Goal: Transaction & Acquisition: Purchase product/service

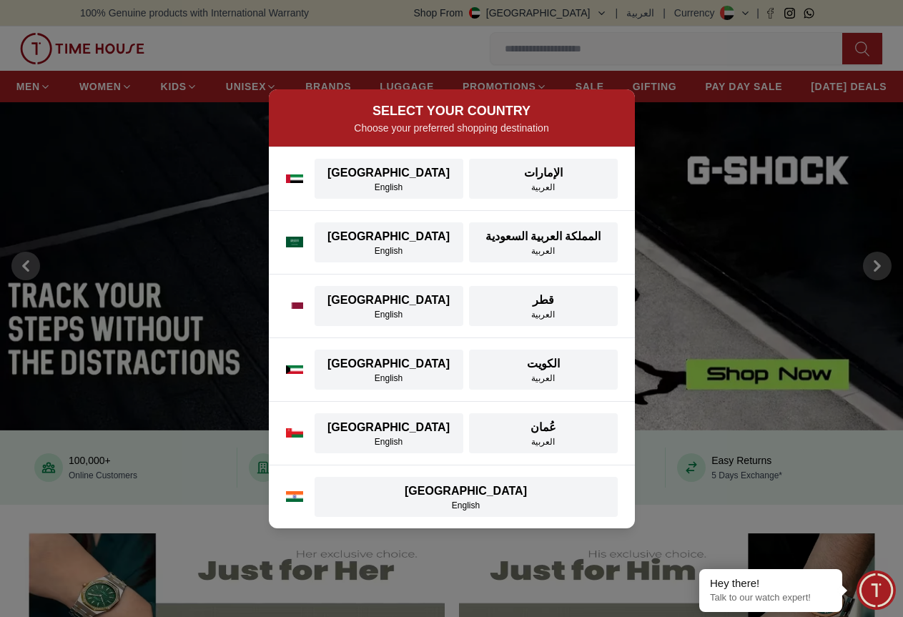
click at [259, 95] on div "SELECT YOUR COUNTRY Choose your preferred shopping destination [GEOGRAPHIC_DATA…" at bounding box center [451, 308] width 903 height 617
click at [174, 75] on div "SELECT YOUR COUNTRY Choose your preferred shopping destination [GEOGRAPHIC_DATA…" at bounding box center [451, 308] width 903 height 617
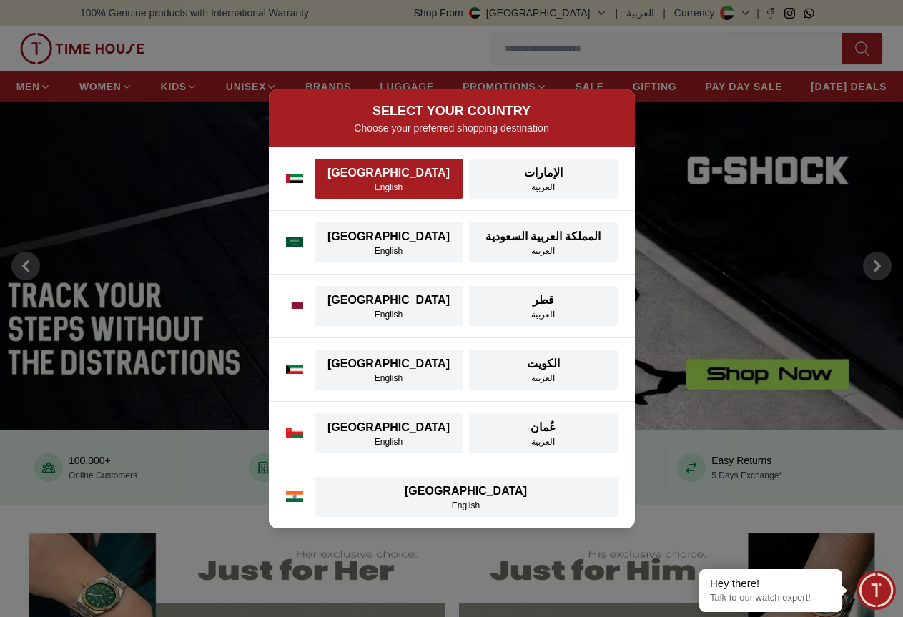
click at [369, 176] on div "[GEOGRAPHIC_DATA]" at bounding box center [388, 172] width 131 height 17
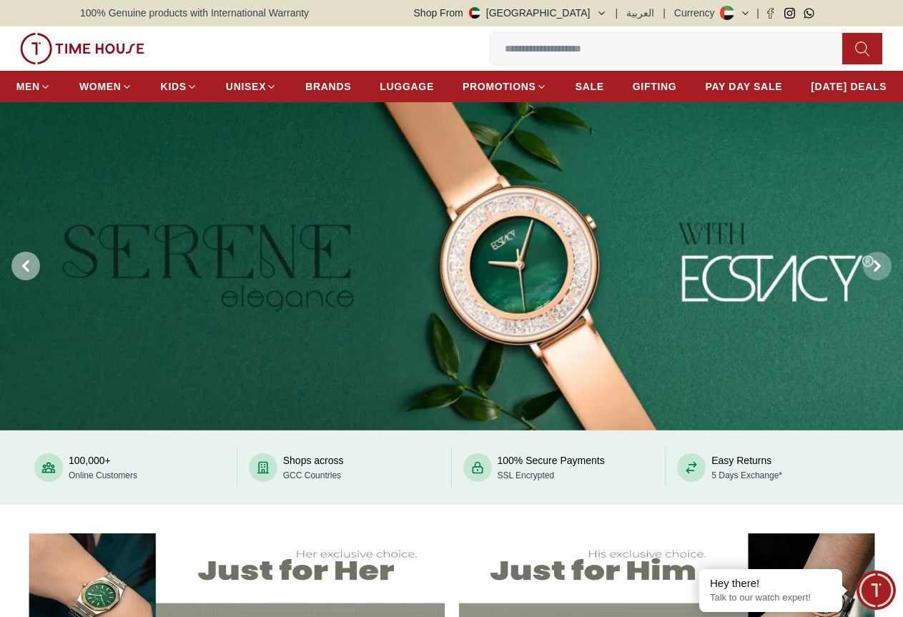
click at [26, 280] on span at bounding box center [25, 266] width 29 height 29
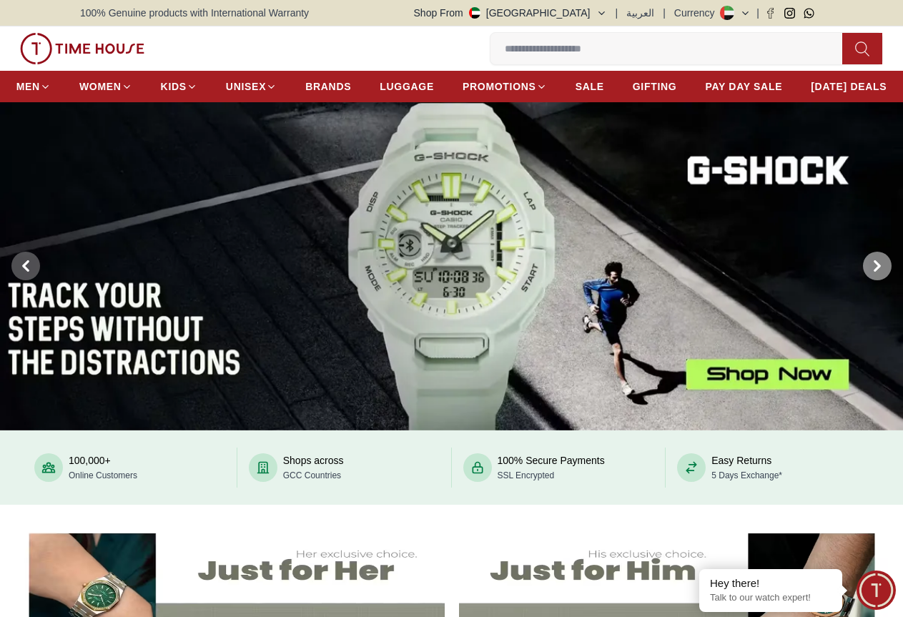
click at [867, 280] on span at bounding box center [877, 266] width 29 height 29
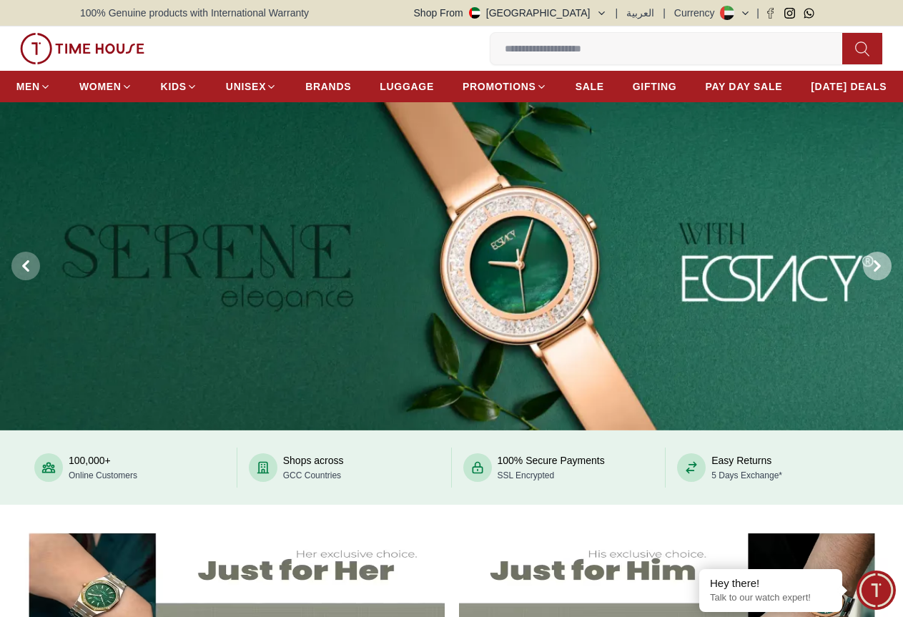
click at [873, 272] on icon at bounding box center [876, 265] width 11 height 11
click at [893, 300] on button at bounding box center [876, 266] width 51 height 328
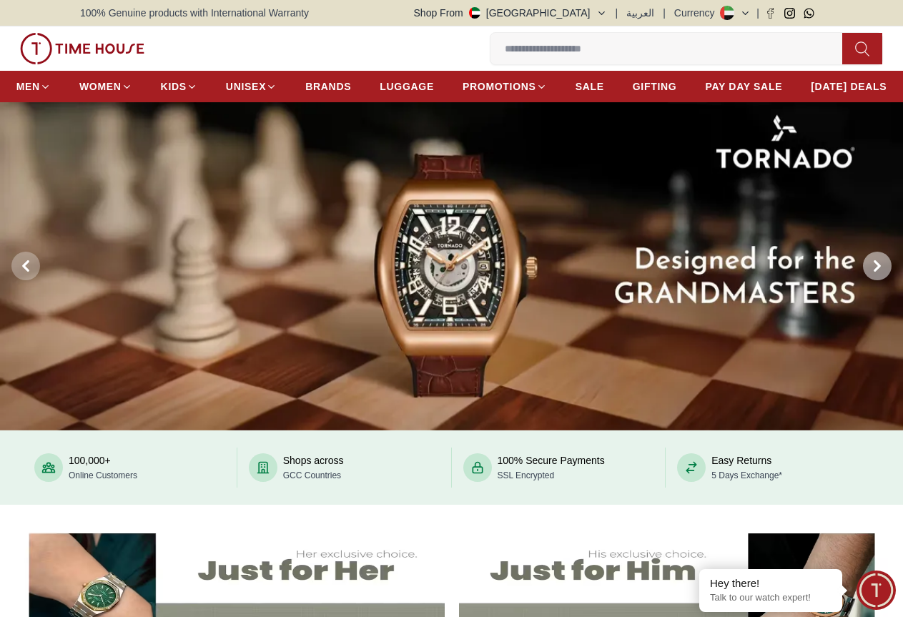
click at [878, 271] on icon at bounding box center [877, 266] width 4 height 9
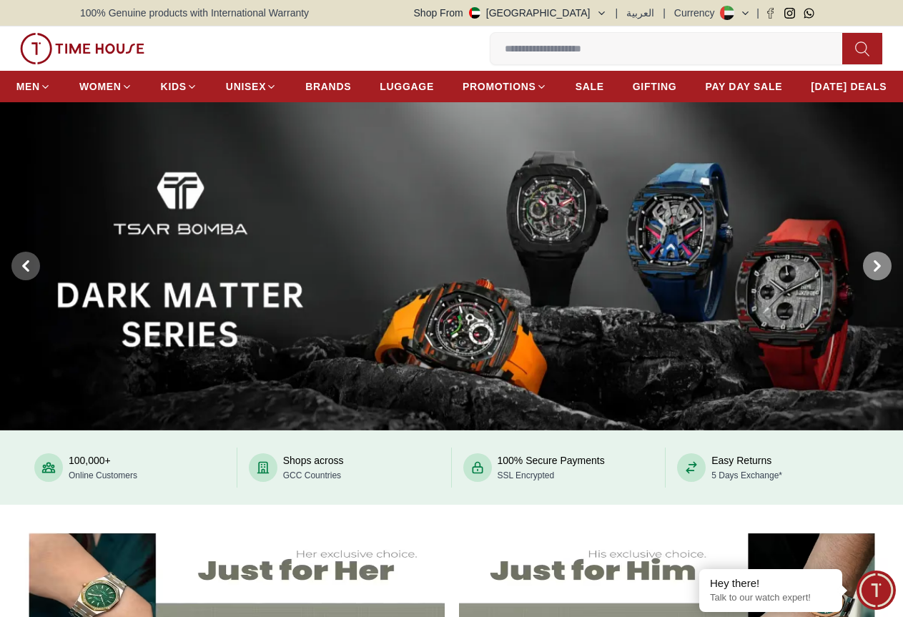
click at [878, 271] on icon at bounding box center [877, 266] width 4 height 9
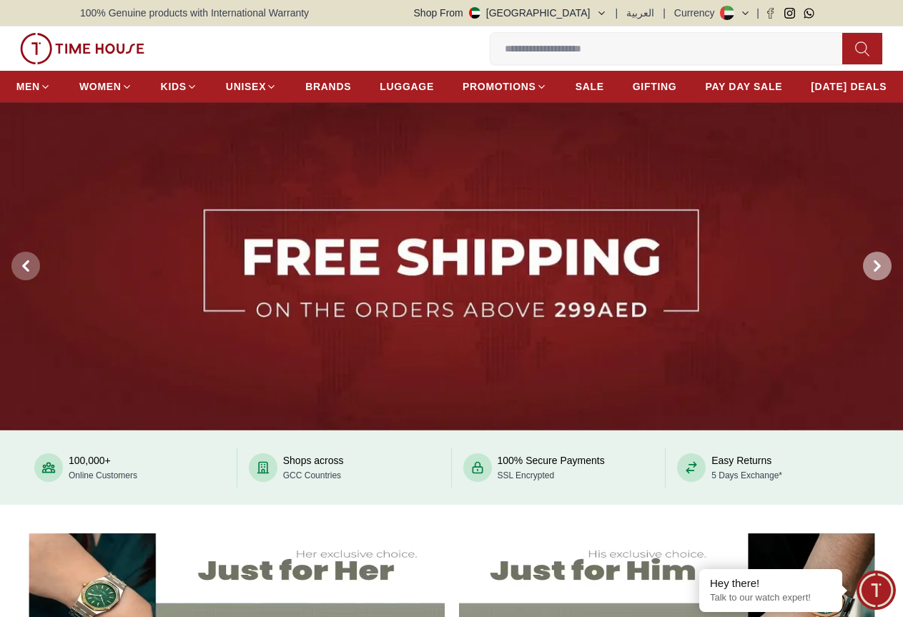
click at [878, 271] on icon at bounding box center [877, 266] width 4 height 9
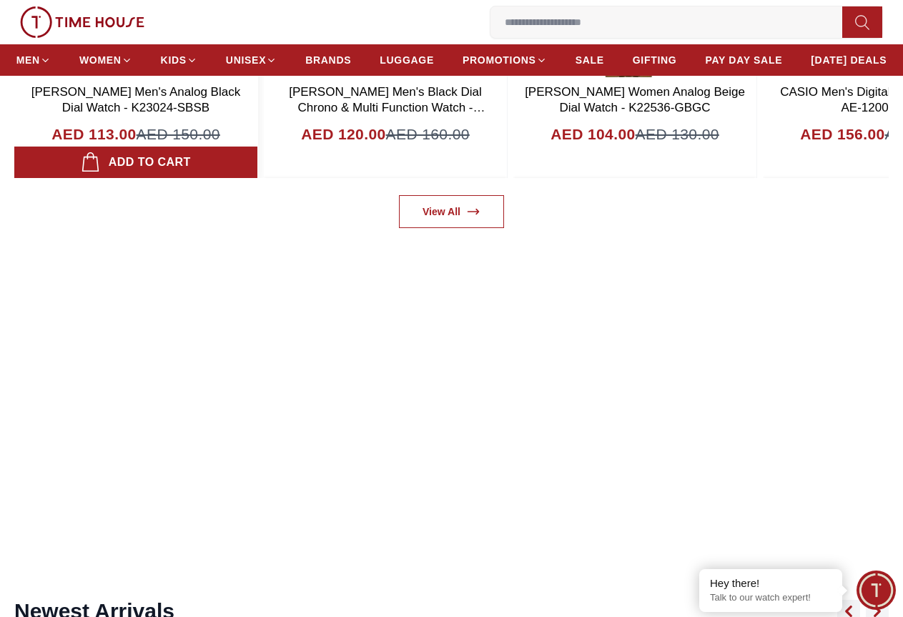
scroll to position [1072, 0]
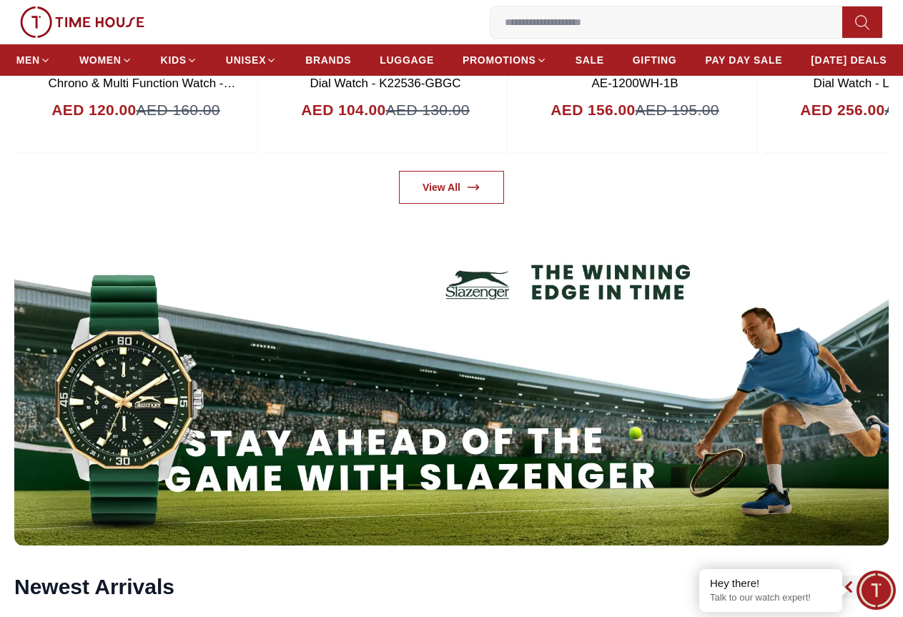
click at [373, 376] on img at bounding box center [451, 382] width 874 height 328
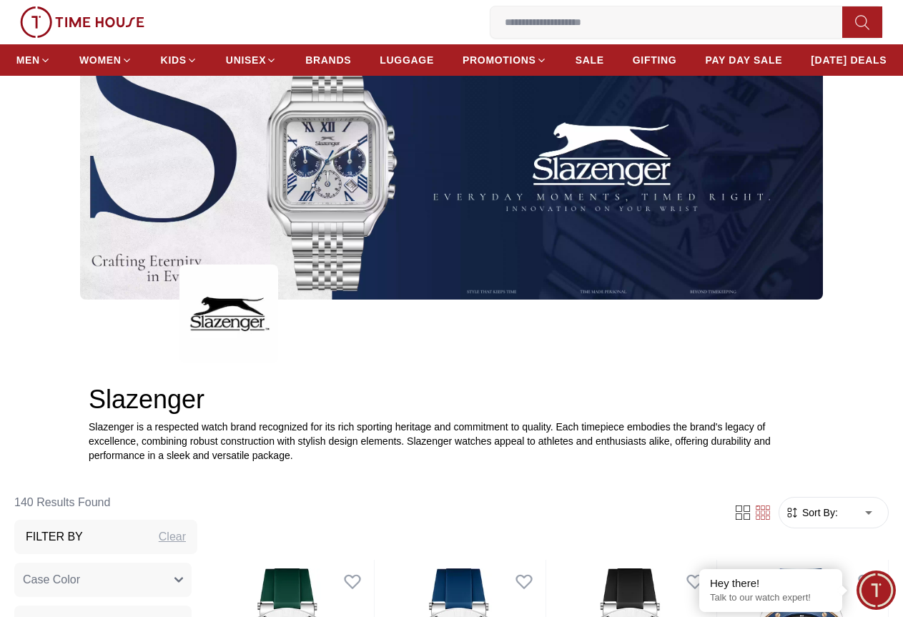
scroll to position [143, 0]
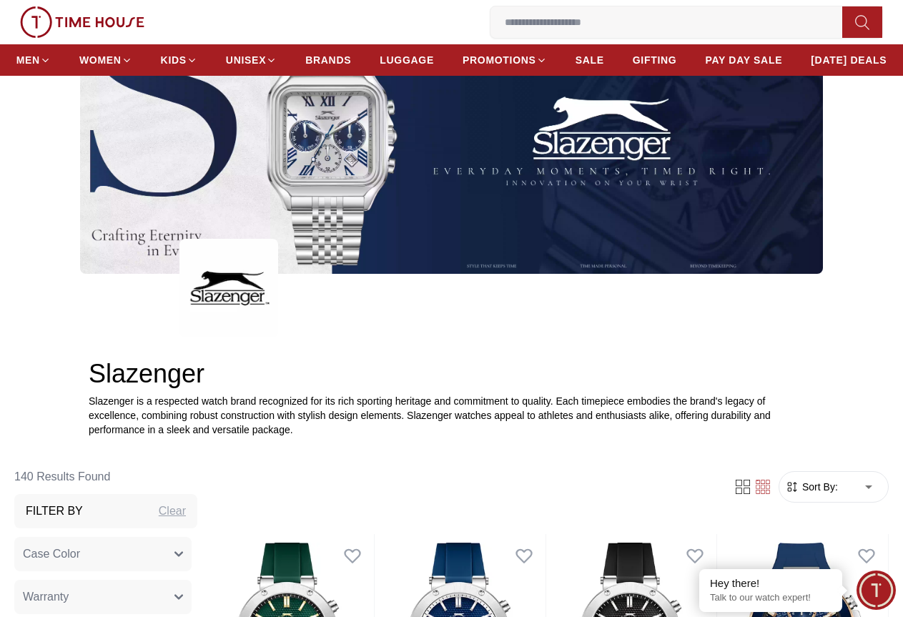
click at [369, 224] on img at bounding box center [451, 144] width 742 height 260
click at [319, 166] on img at bounding box center [451, 144] width 742 height 260
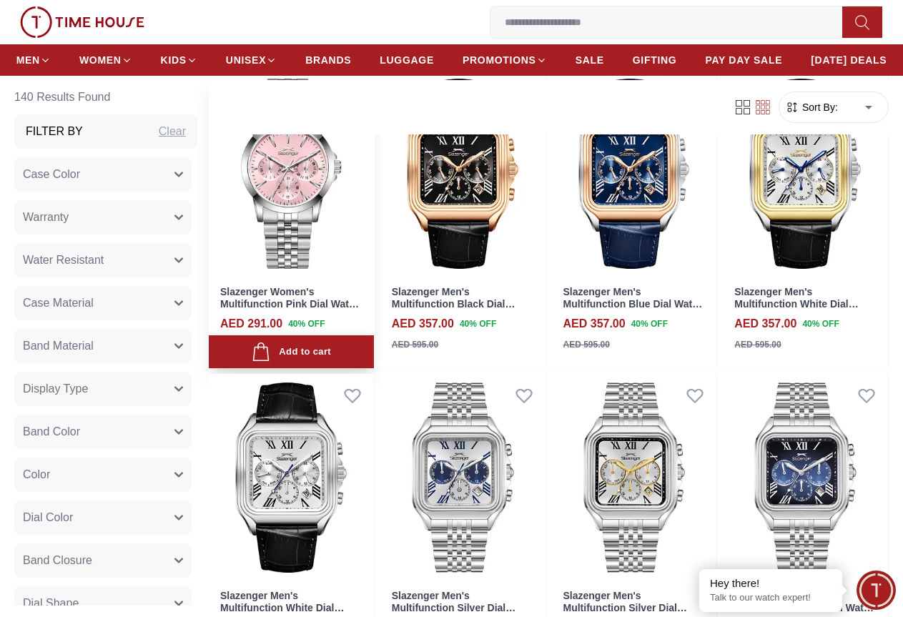
scroll to position [1358, 0]
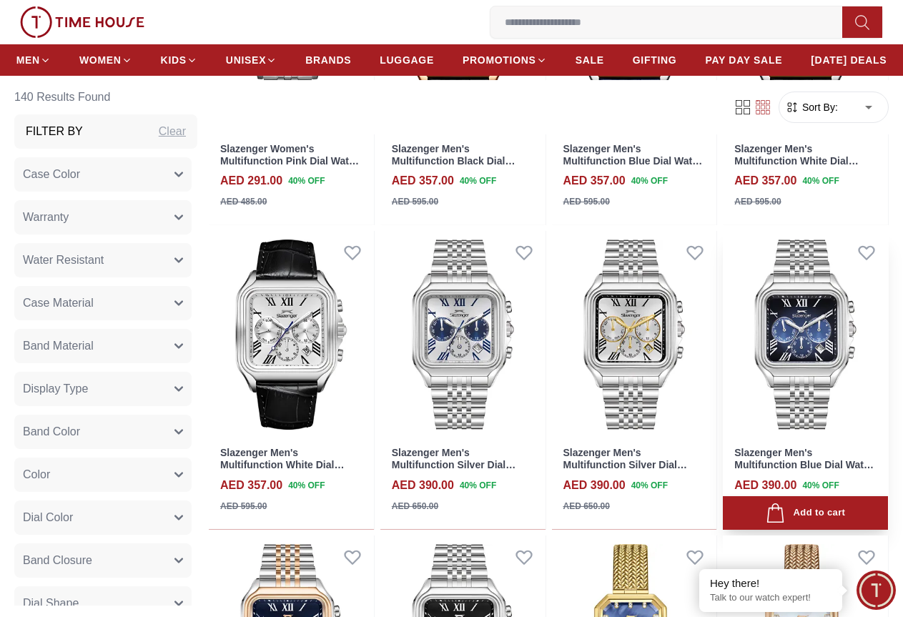
click at [811, 351] on img at bounding box center [804, 334] width 165 height 207
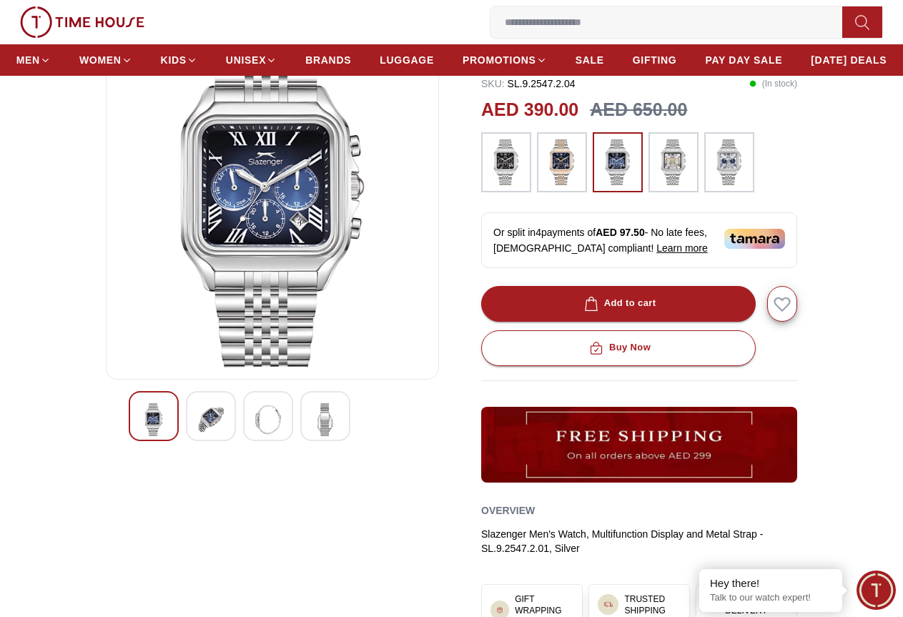
scroll to position [143, 0]
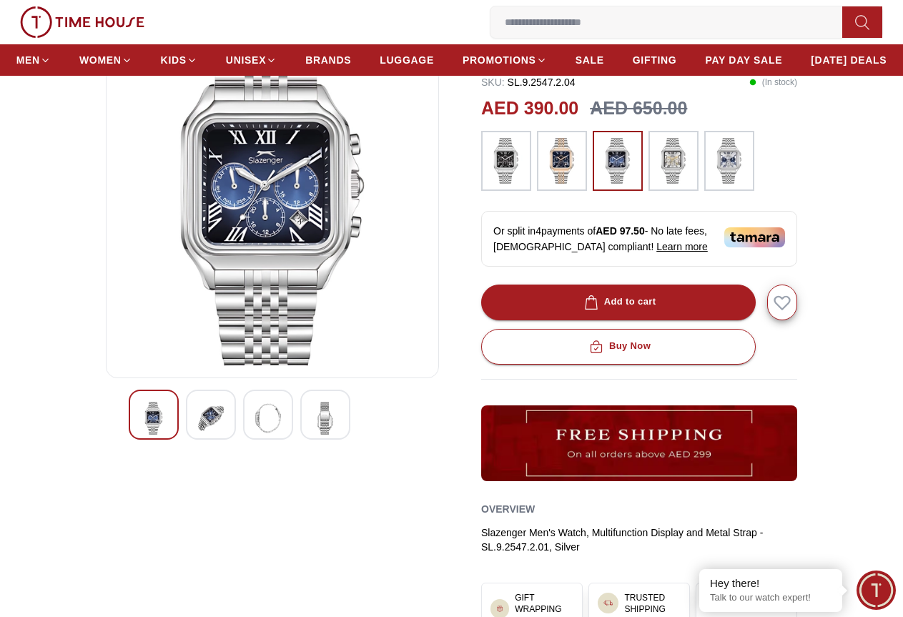
click at [186, 439] on div at bounding box center [211, 414] width 50 height 50
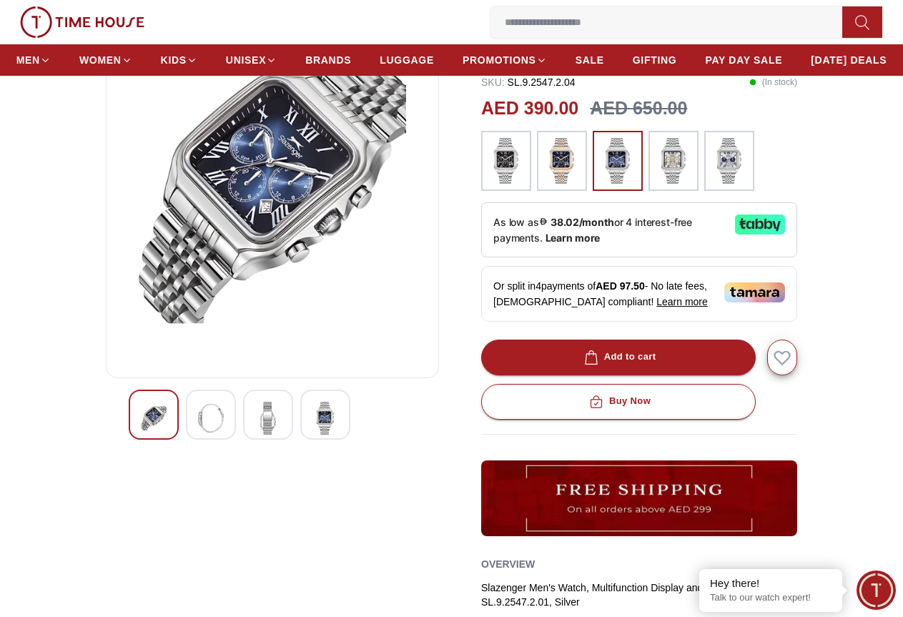
click at [255, 434] on img at bounding box center [268, 418] width 26 height 33
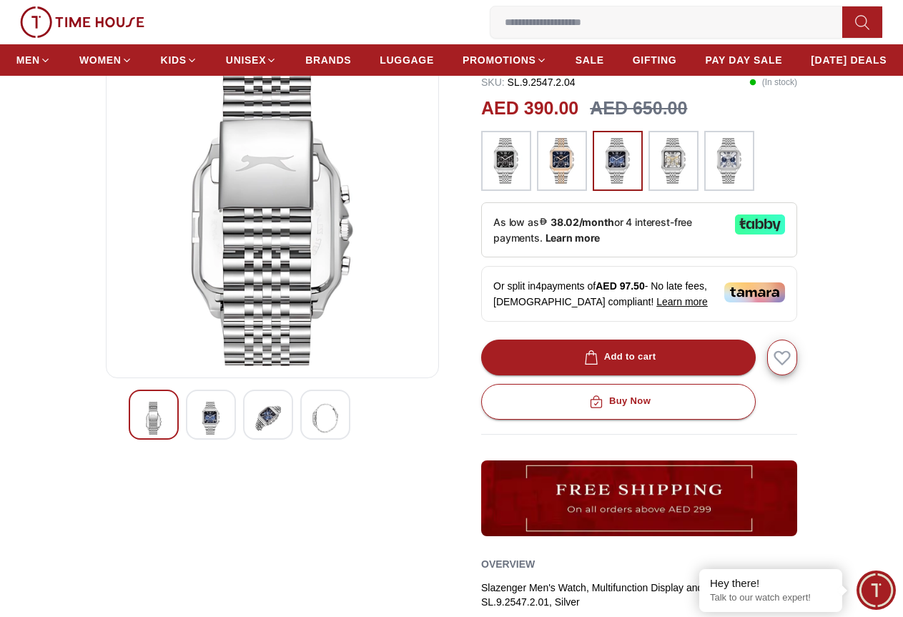
click at [312, 434] on img at bounding box center [325, 418] width 26 height 33
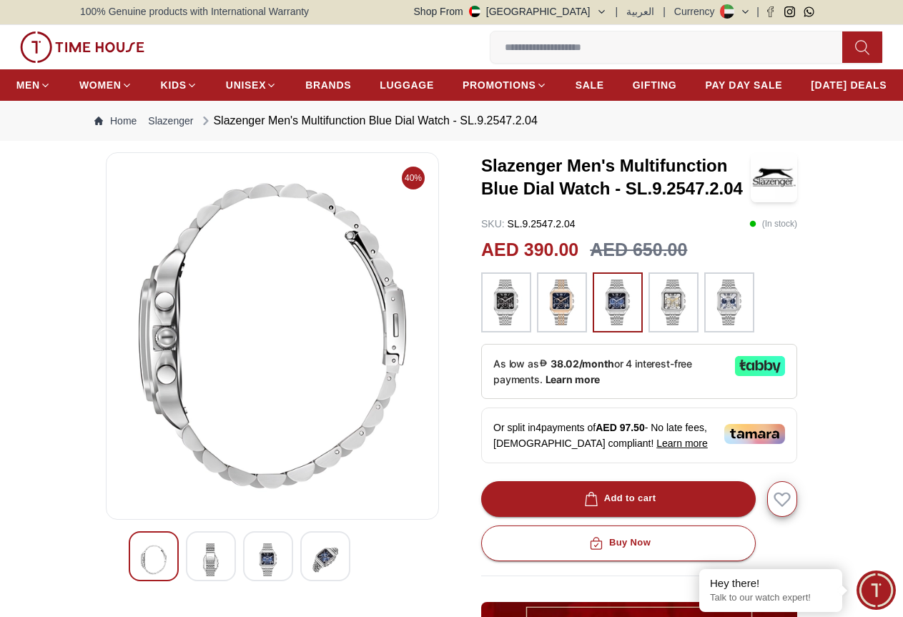
scroll to position [0, 0]
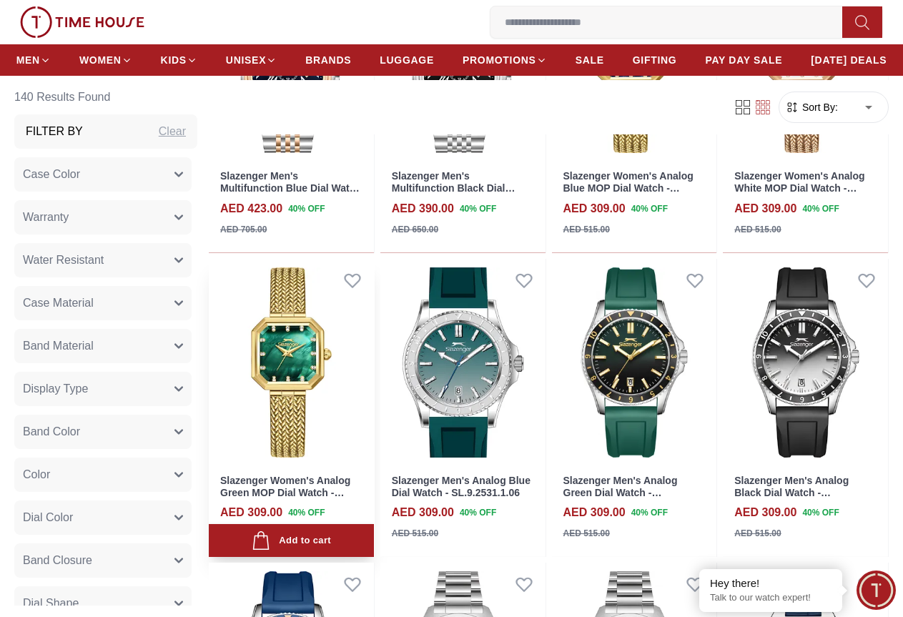
scroll to position [2001, 0]
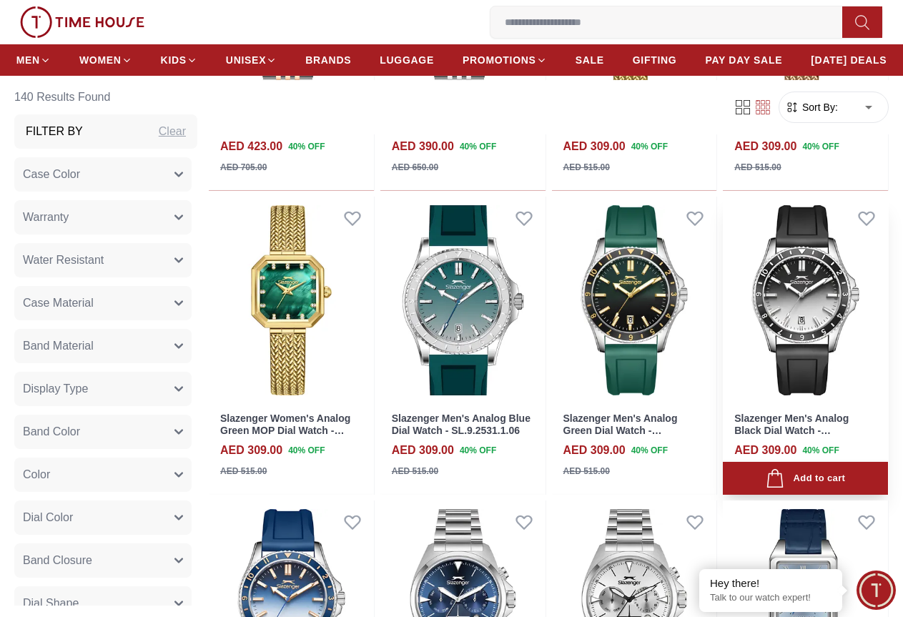
click at [802, 269] on img at bounding box center [804, 300] width 165 height 207
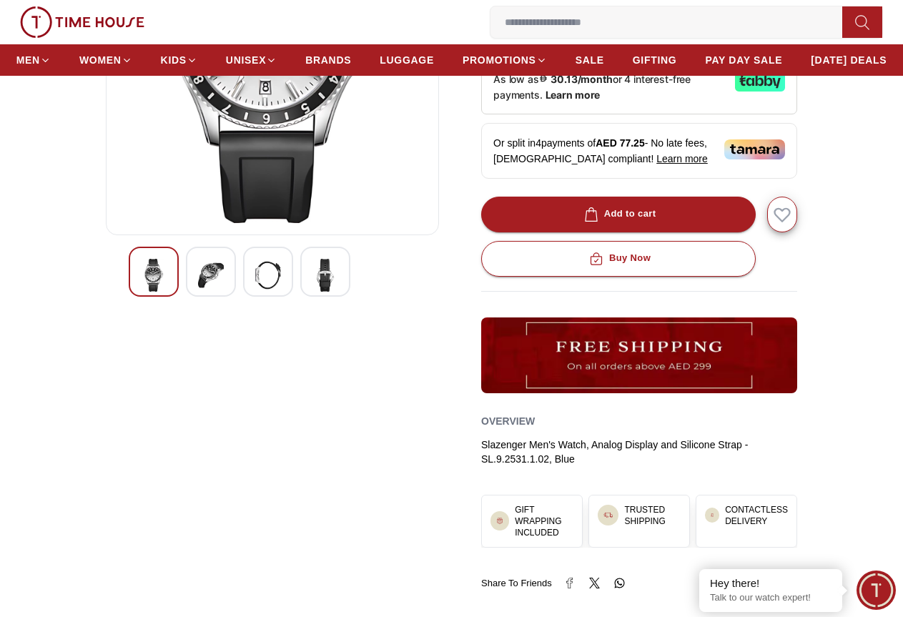
click at [202, 297] on div at bounding box center [211, 272] width 50 height 50
